Goal: Task Accomplishment & Management: Use online tool/utility

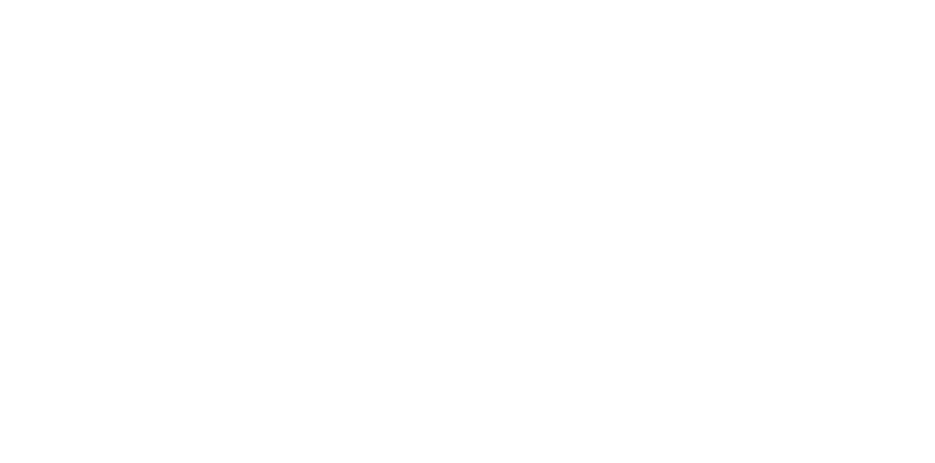
scroll to position [304, 0]
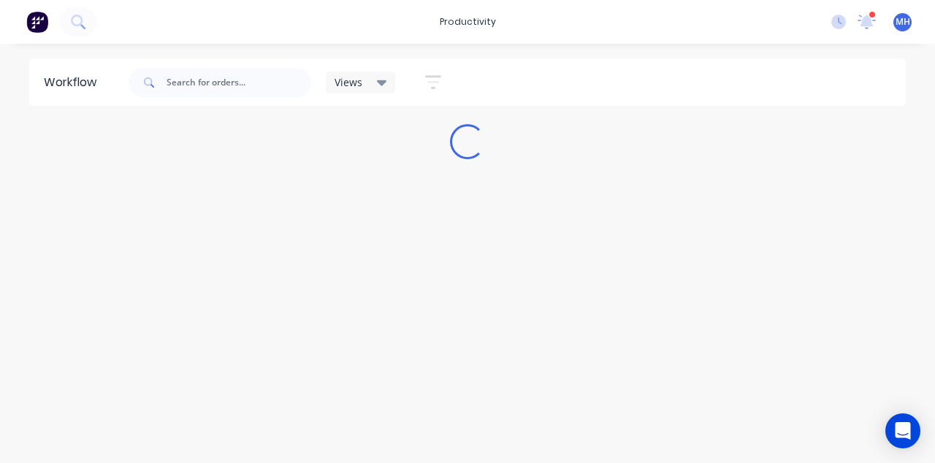
click at [906, 78] on div "Views Save new view None (Default) edit Ready for Pick Up edit Show/Hide status…" at bounding box center [516, 83] width 780 height 44
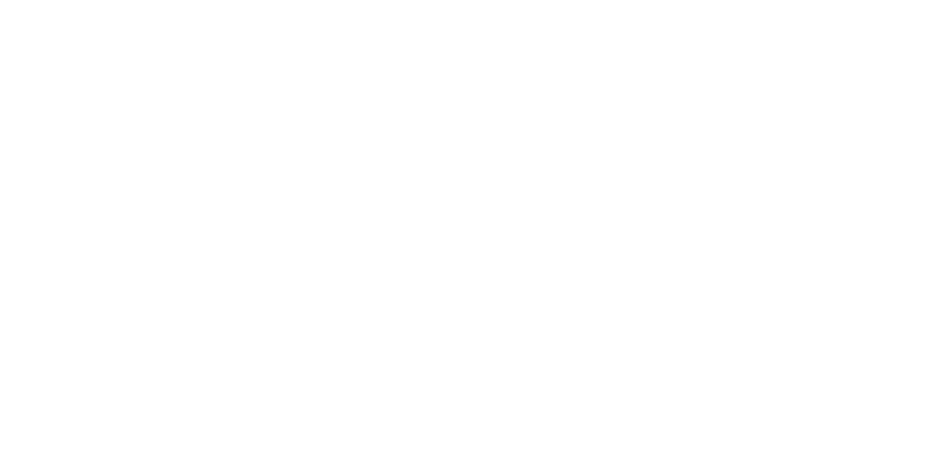
scroll to position [377, 0]
click at [193, 204] on button "Tracking" at bounding box center [124, 201] width 139 height 37
click at [193, 199] on button "Tracking" at bounding box center [124, 201] width 139 height 37
click at [781, 77] on button "Close" at bounding box center [754, 80] width 53 height 23
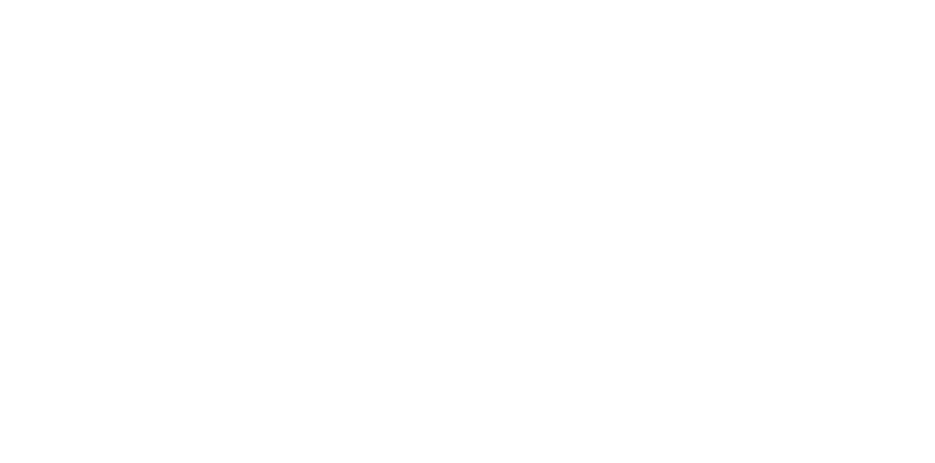
scroll to position [250, 0]
click at [135, 201] on div "Tracking" at bounding box center [115, 200] width 40 height 13
click at [265, 415] on span at bounding box center [257, 415] width 15 height 15
click at [193, 134] on button "Collaborate" at bounding box center [124, 128] width 139 height 37
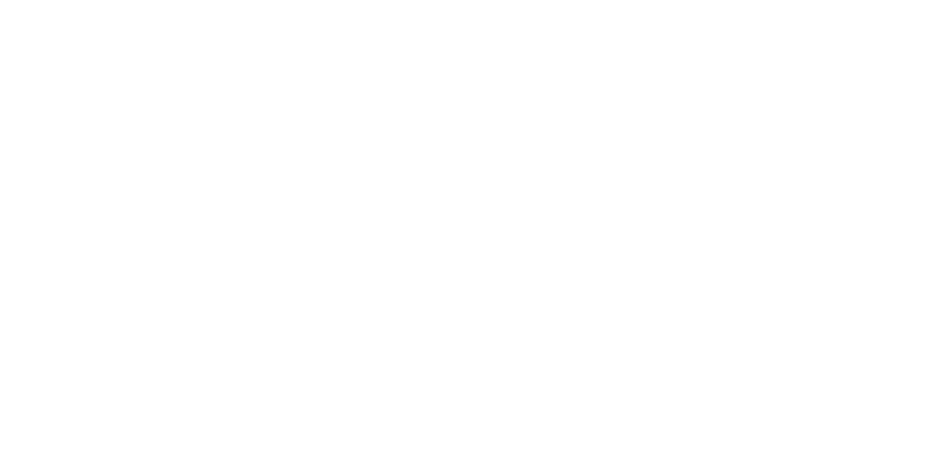
click at [135, 202] on div "Tracking" at bounding box center [115, 200] width 40 height 13
click at [607, 417] on button "button" at bounding box center [597, 412] width 18 height 18
type input "m"
click at [461, 221] on button "Clock On" at bounding box center [421, 231] width 80 height 23
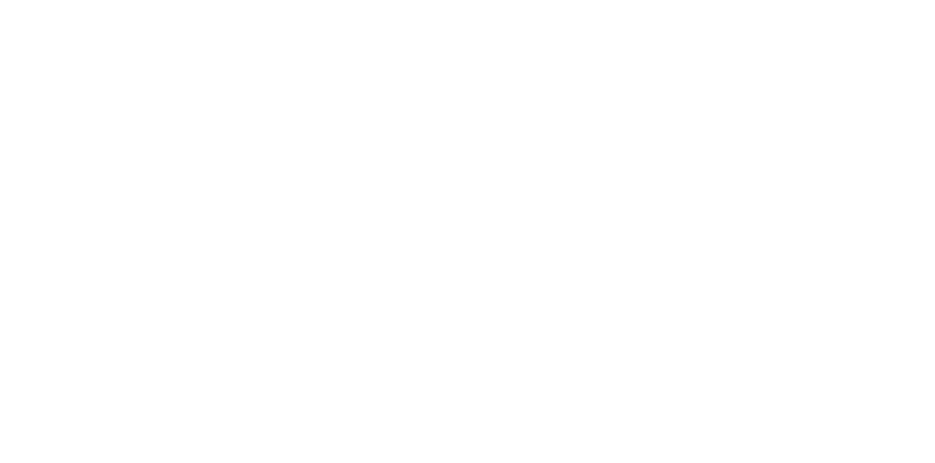
click at [621, 416] on button "button" at bounding box center [611, 412] width 18 height 18
click at [461, 231] on button "Clock Off" at bounding box center [421, 231] width 80 height 23
click at [193, 124] on button "Collaborate" at bounding box center [124, 128] width 139 height 37
